Goal: Information Seeking & Learning: Learn about a topic

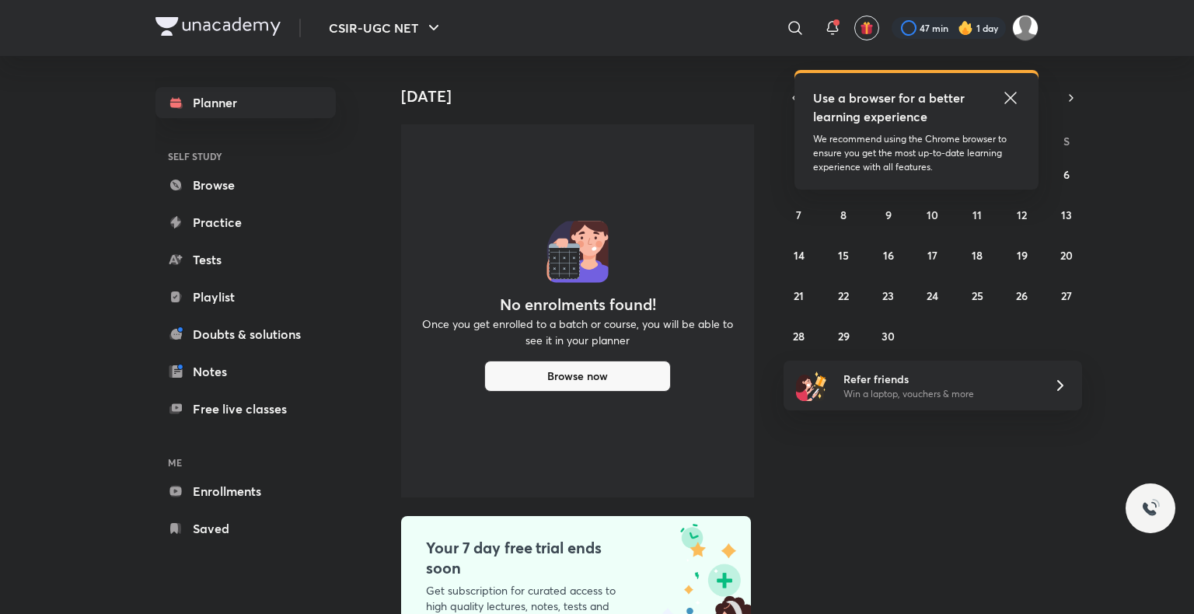
click at [1006, 93] on icon at bounding box center [1011, 98] width 12 height 12
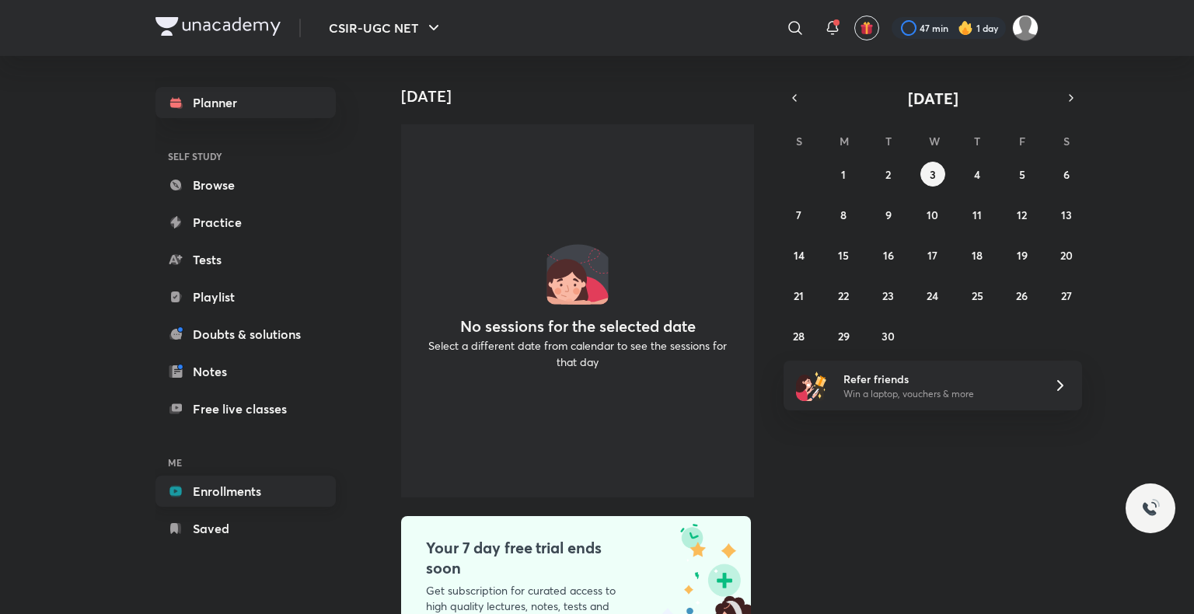
click at [248, 488] on link "Enrollments" at bounding box center [246, 491] width 180 height 31
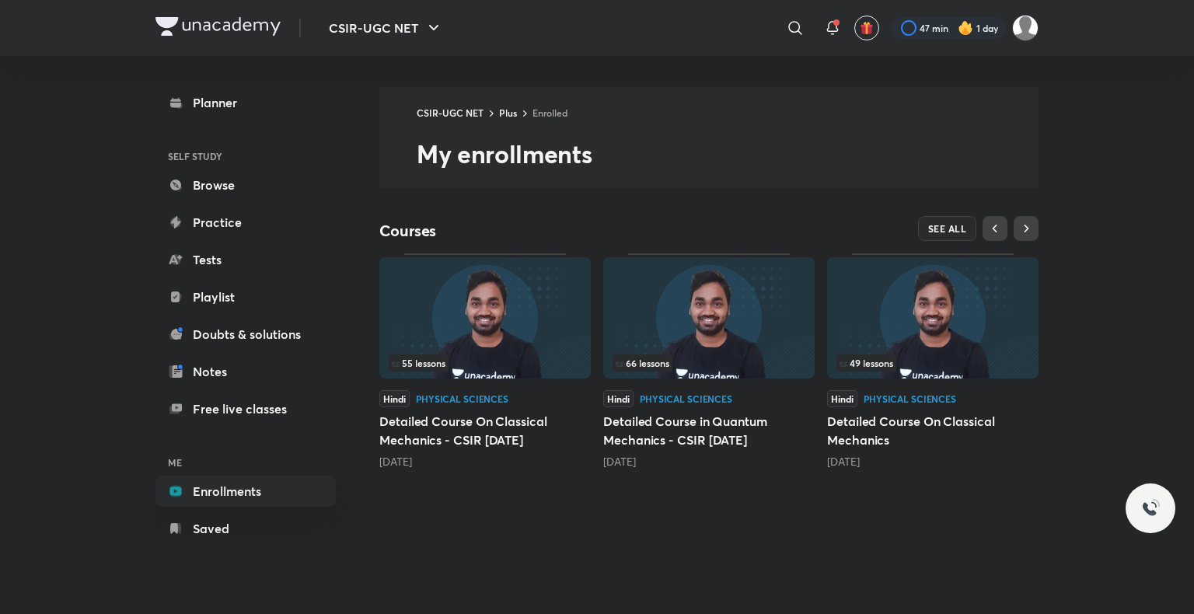
click at [510, 366] on div "55 lessons" at bounding box center [485, 363] width 193 height 17
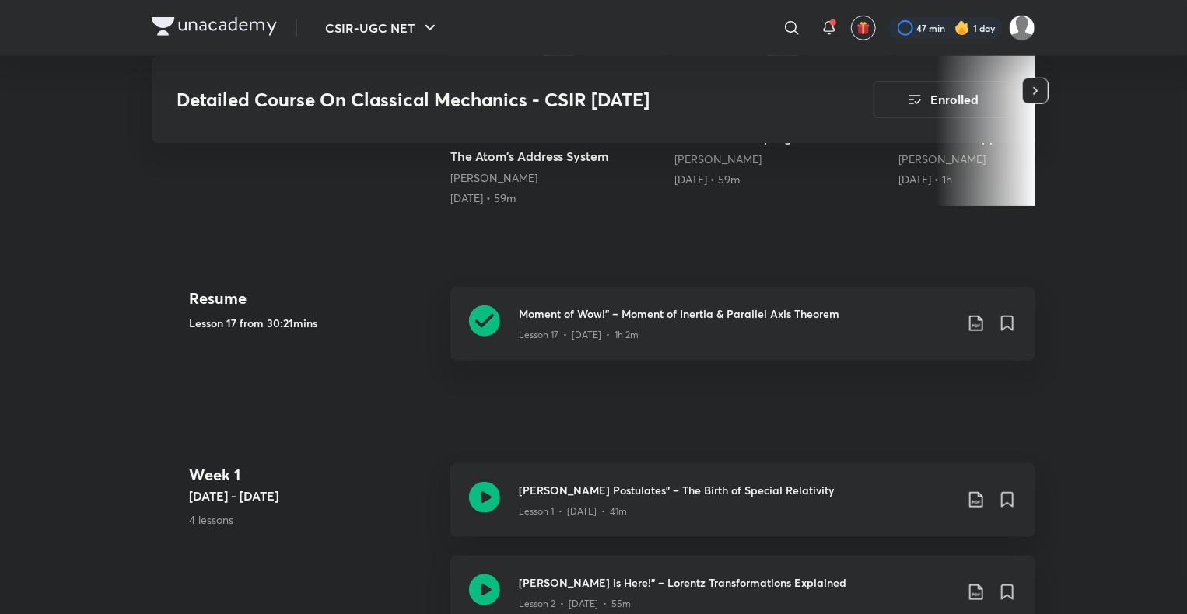
scroll to position [608, 0]
click at [478, 335] on icon at bounding box center [484, 319] width 31 height 31
